Goal: Task Accomplishment & Management: Use online tool/utility

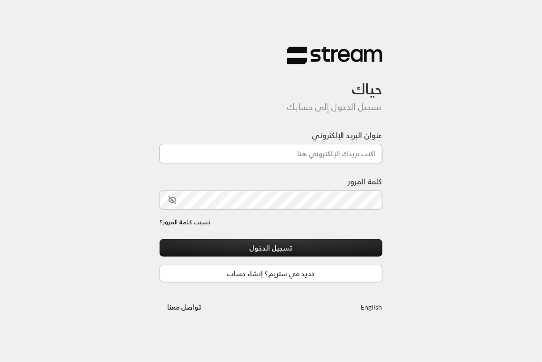
type input "[EMAIL_ADDRESS][DOMAIN_NAME]"
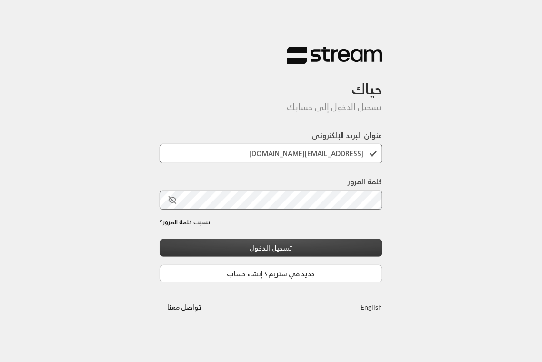
click at [315, 253] on button "تسجيل الدخول" at bounding box center [271, 248] width 223 height 18
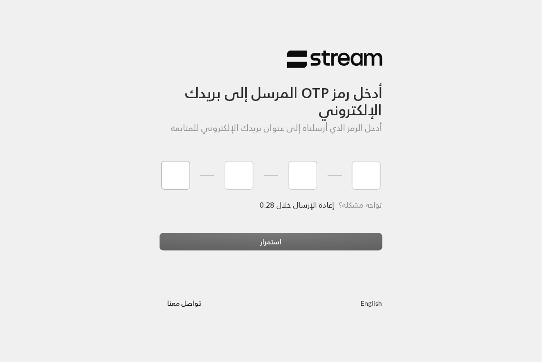
type input "4"
type input "9"
type input "0"
type input "9"
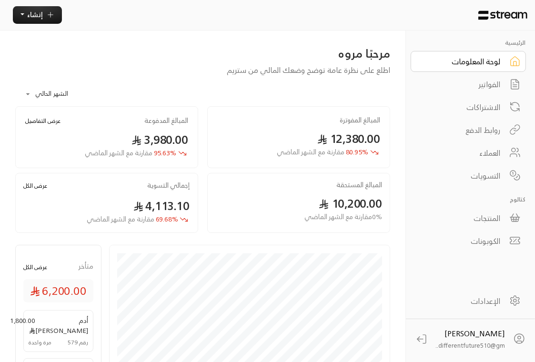
click at [497, 86] on div "الفواتير" at bounding box center [462, 84] width 77 height 11
